Goal: Transaction & Acquisition: Purchase product/service

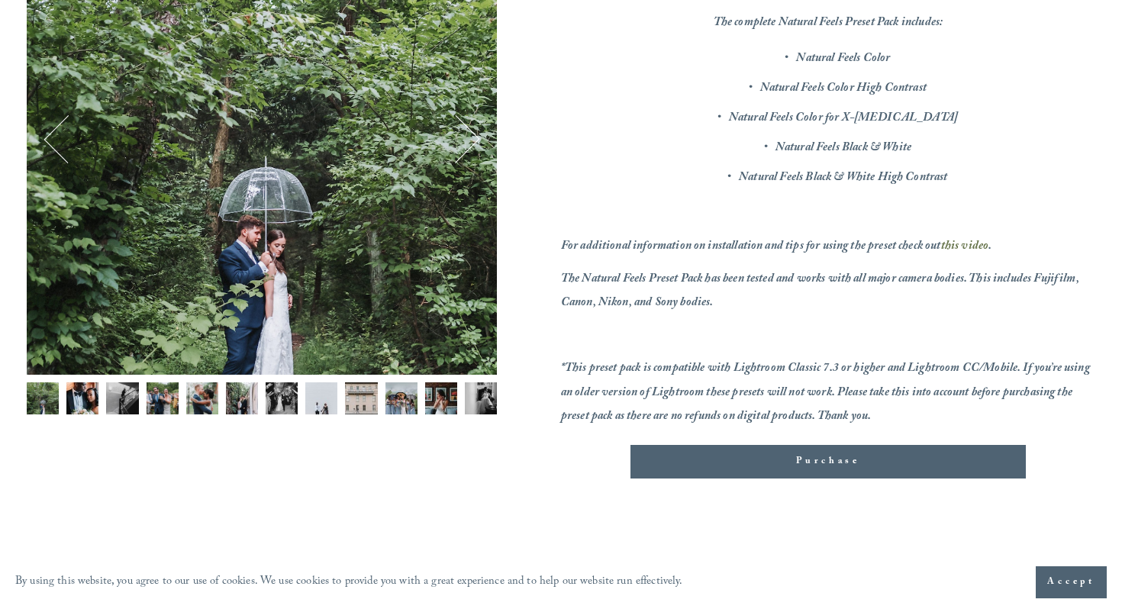
scroll to position [296, 0]
click at [193, 404] on img "Image 5 of 12" at bounding box center [202, 397] width 32 height 32
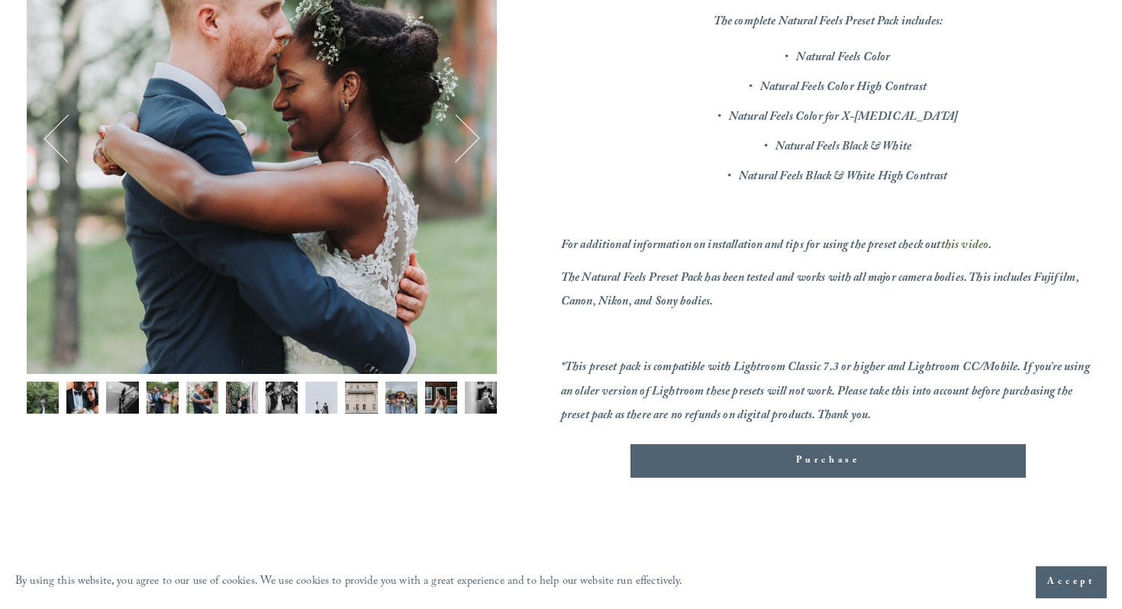
click at [167, 402] on img "Image 4 of 12" at bounding box center [162, 397] width 32 height 32
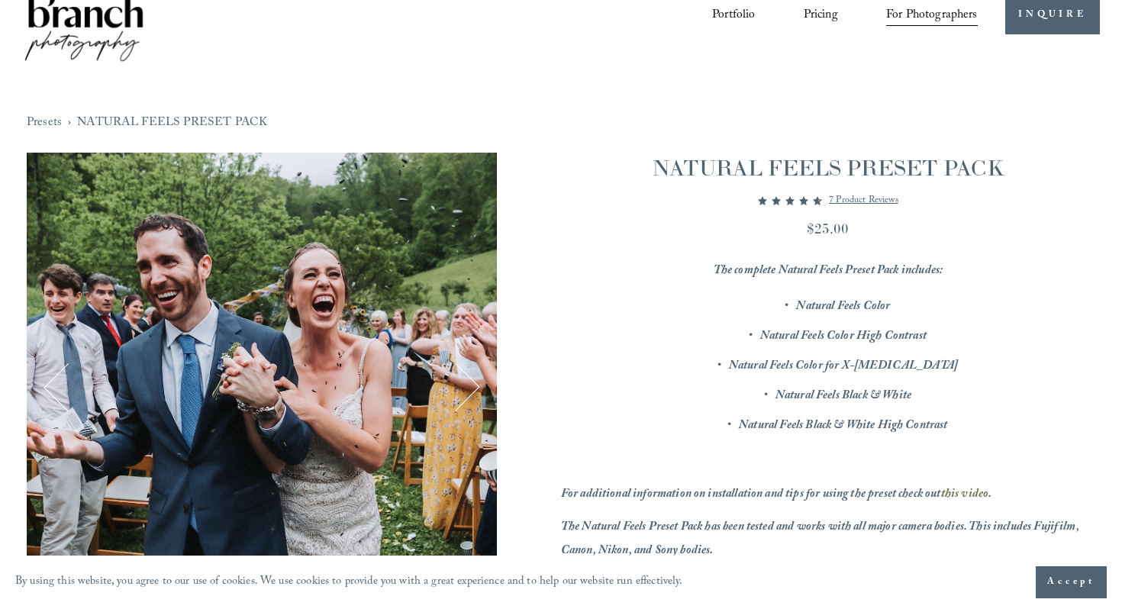
scroll to position [0, 0]
